Goal: Information Seeking & Learning: Understand process/instructions

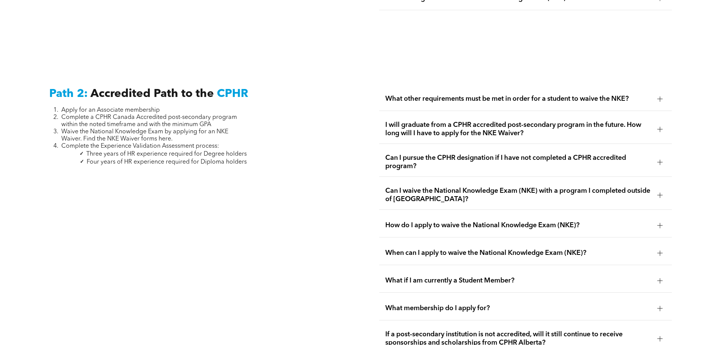
scroll to position [1192, 0]
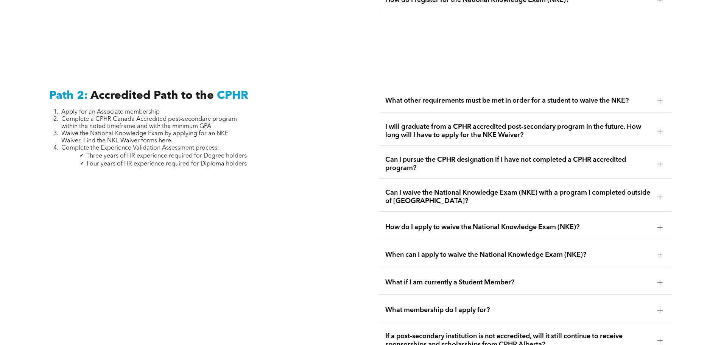
click at [467, 159] on span "Can I pursue the CPHR designation if I have not completed a CPHR accredited pro…" at bounding box center [518, 164] width 266 height 17
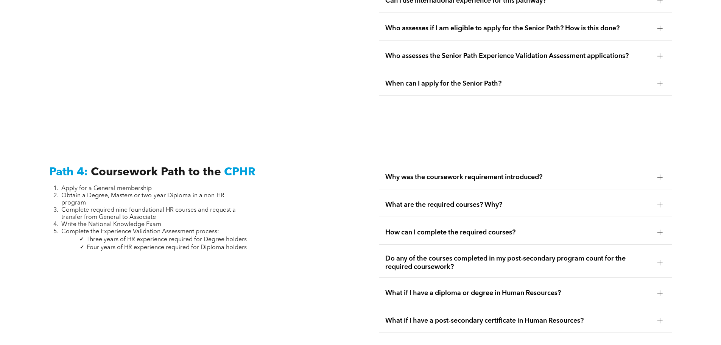
scroll to position [2166, 0]
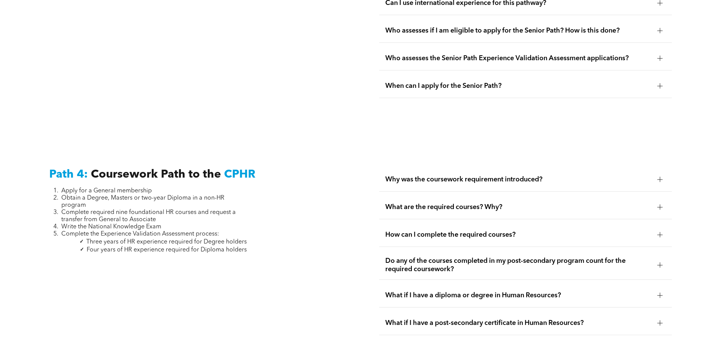
click at [483, 175] on span "Why was the coursework requirement introduced?" at bounding box center [518, 179] width 266 height 8
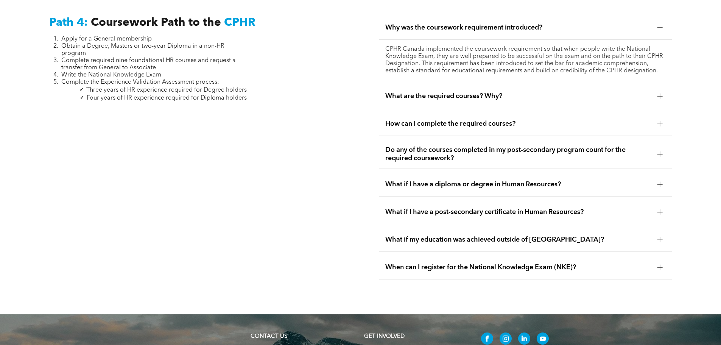
scroll to position [2323, 0]
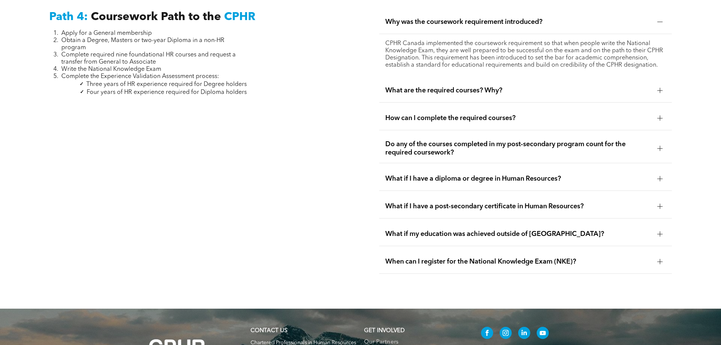
click at [423, 114] on span "How can I complete the required courses?" at bounding box center [518, 118] width 266 height 8
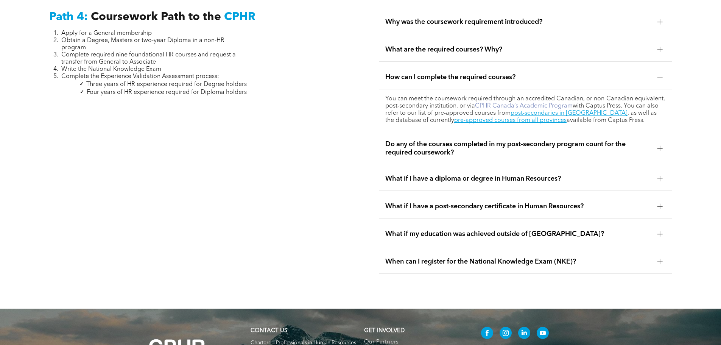
click at [547, 103] on link "CPHR Canada’s Academic Program" at bounding box center [524, 106] width 98 height 6
click at [485, 117] on link "pre-approved courses from all provinces" at bounding box center [510, 120] width 112 height 6
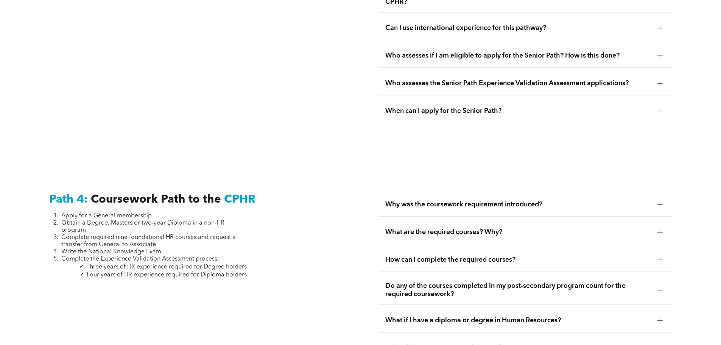
scroll to position [2251, 0]
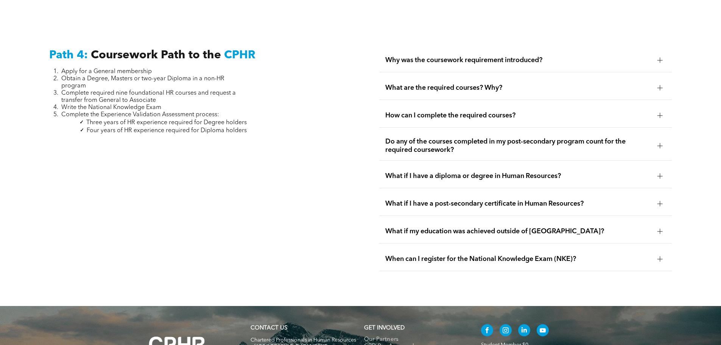
click at [450, 111] on span "How can I complete the required courses?" at bounding box center [518, 115] width 266 height 8
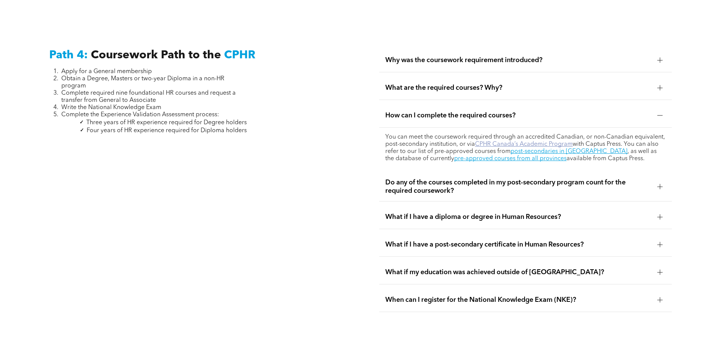
click at [539, 141] on link "CPHR Canada’s Academic Program" at bounding box center [524, 144] width 98 height 6
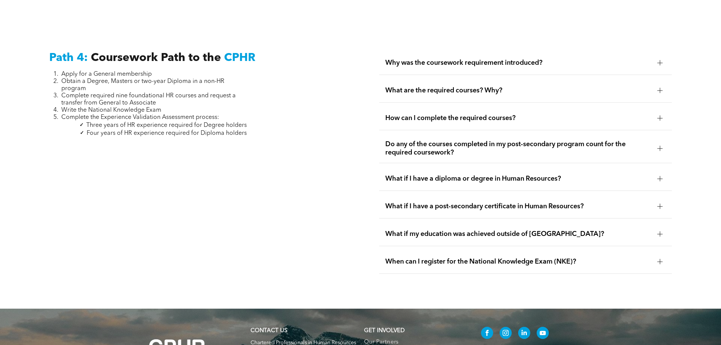
scroll to position [2123, 0]
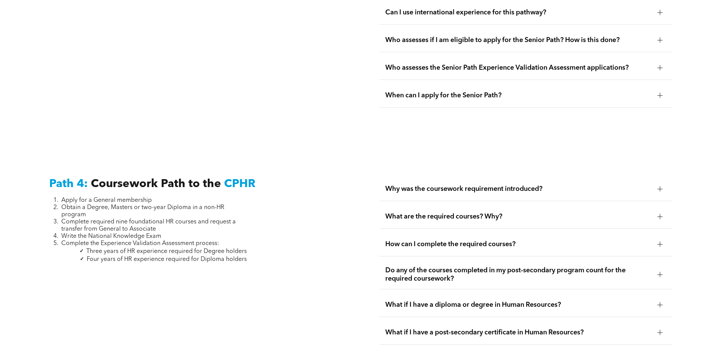
click at [442, 240] on span "How can I complete the required courses?" at bounding box center [518, 244] width 266 height 8
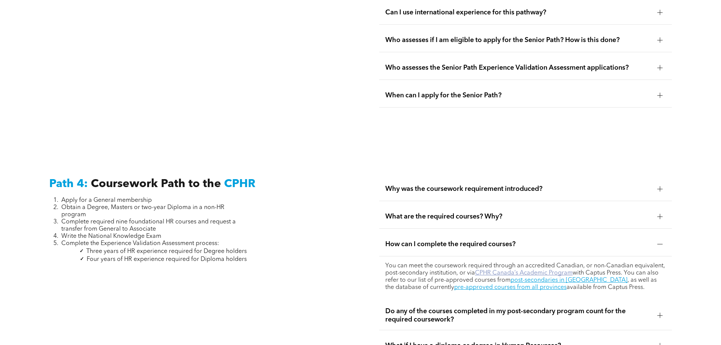
click at [525, 270] on link "CPHR Canada’s Academic Program" at bounding box center [524, 273] width 98 height 6
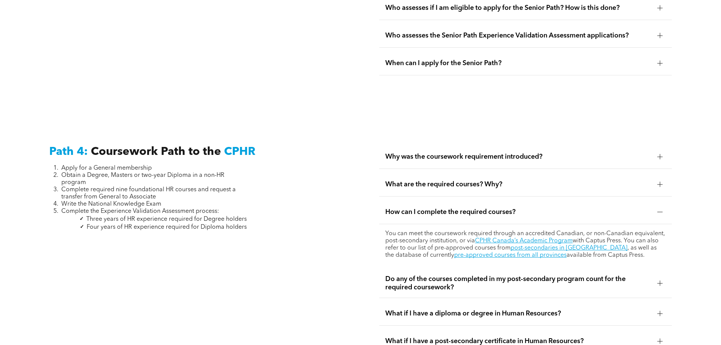
scroll to position [2160, 0]
